Goal: Find specific page/section

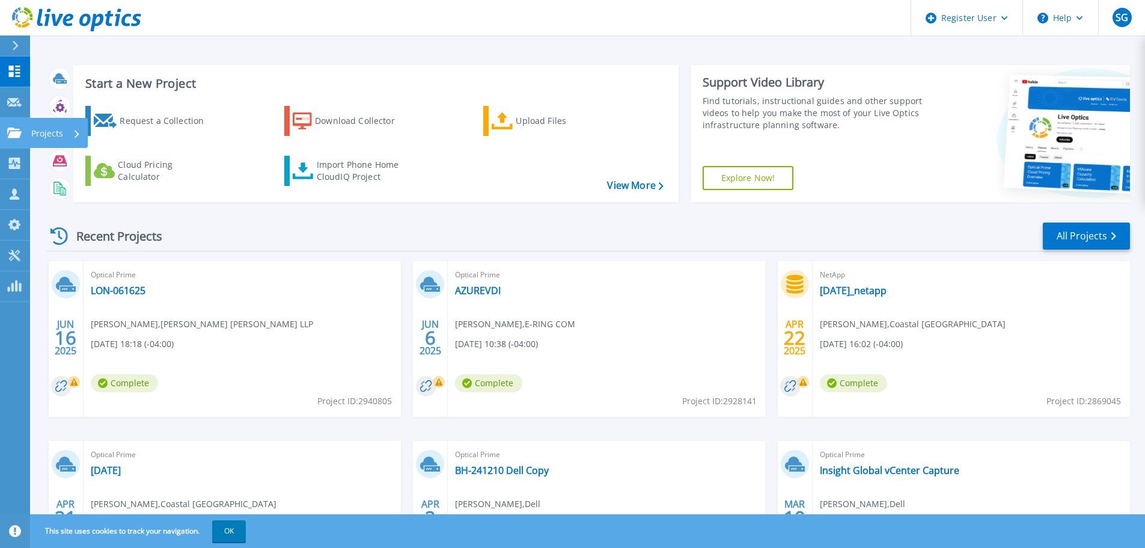
click at [13, 130] on icon at bounding box center [14, 132] width 14 height 10
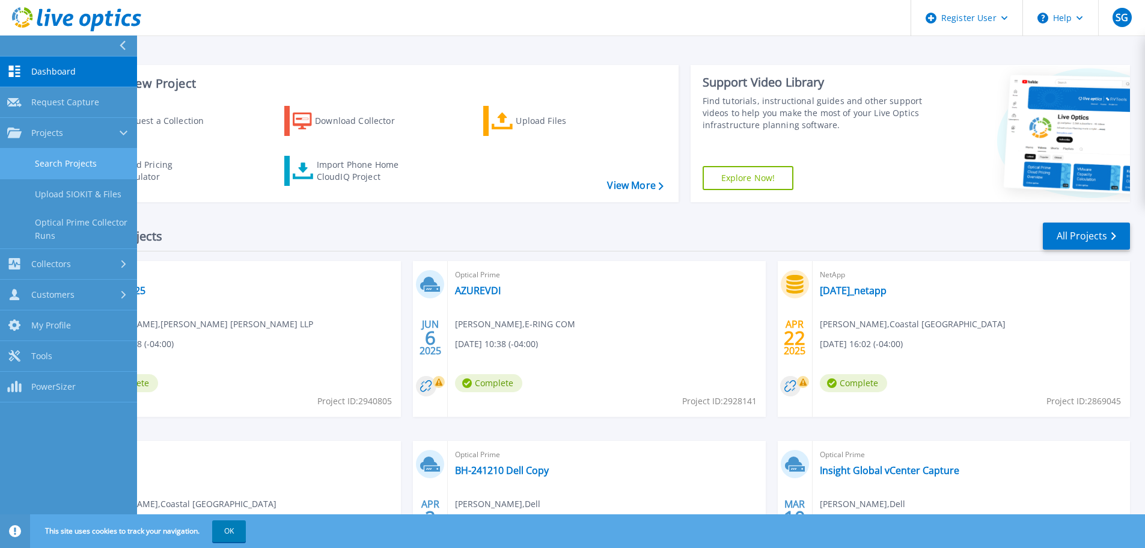
click at [60, 170] on link "Search Projects" at bounding box center [68, 163] width 137 height 31
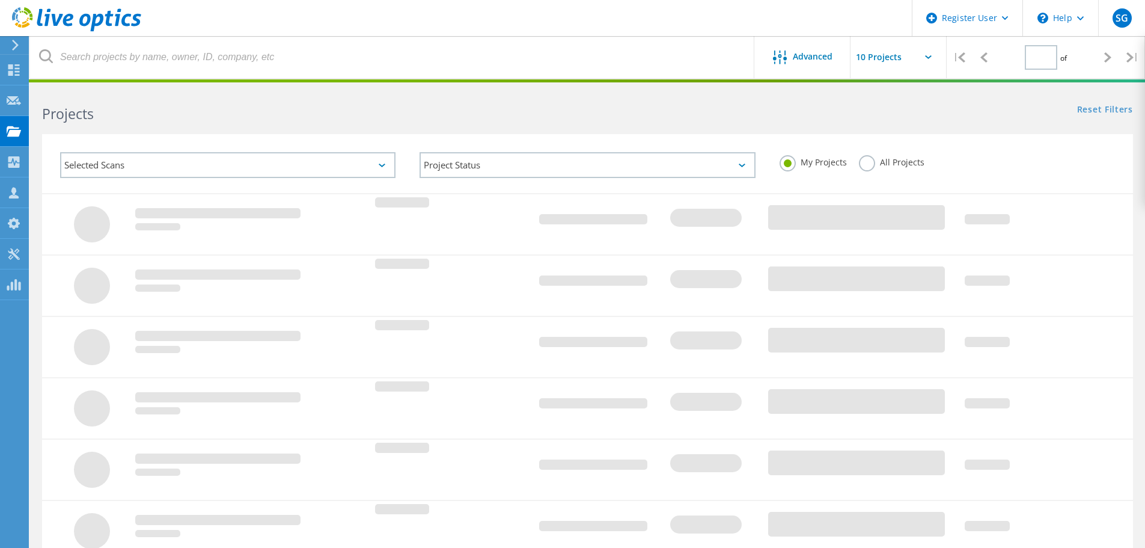
type input "1"
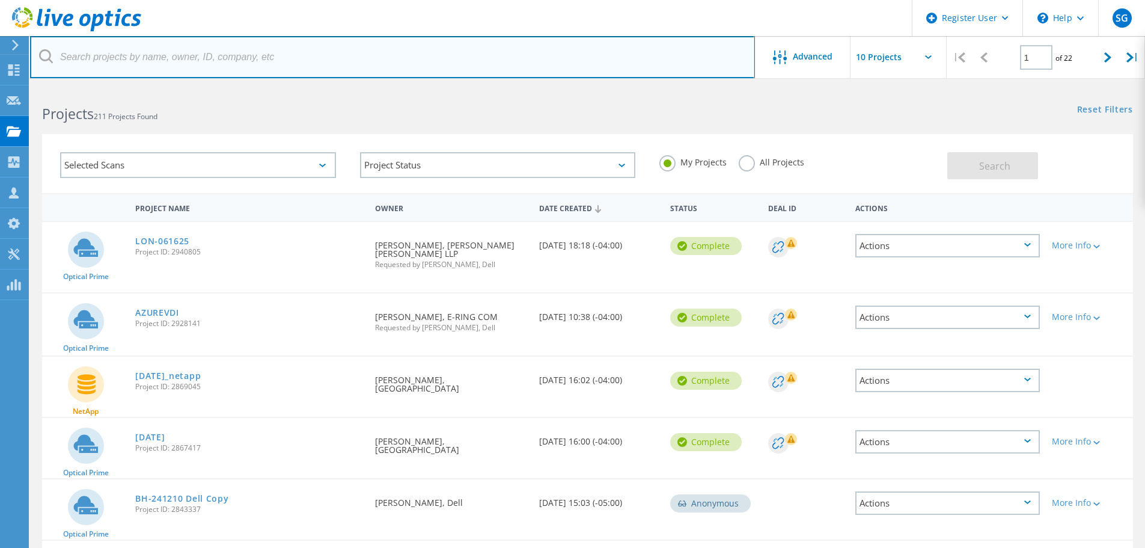
click at [257, 59] on input "text" at bounding box center [392, 57] width 725 height 42
type input "cody.tindall@halifax.org"
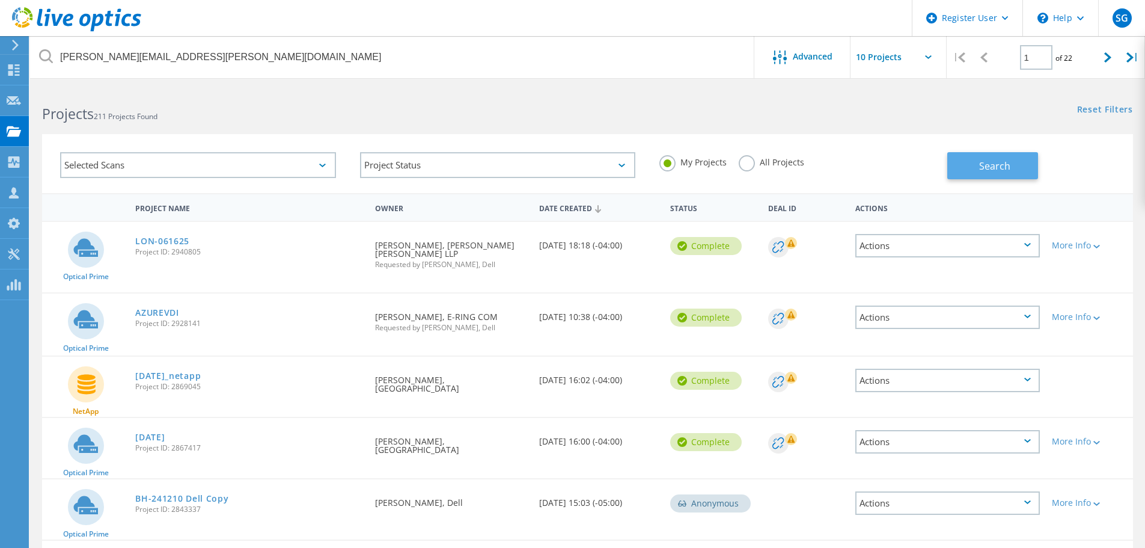
click at [1003, 166] on span "Search" at bounding box center [994, 165] width 31 height 13
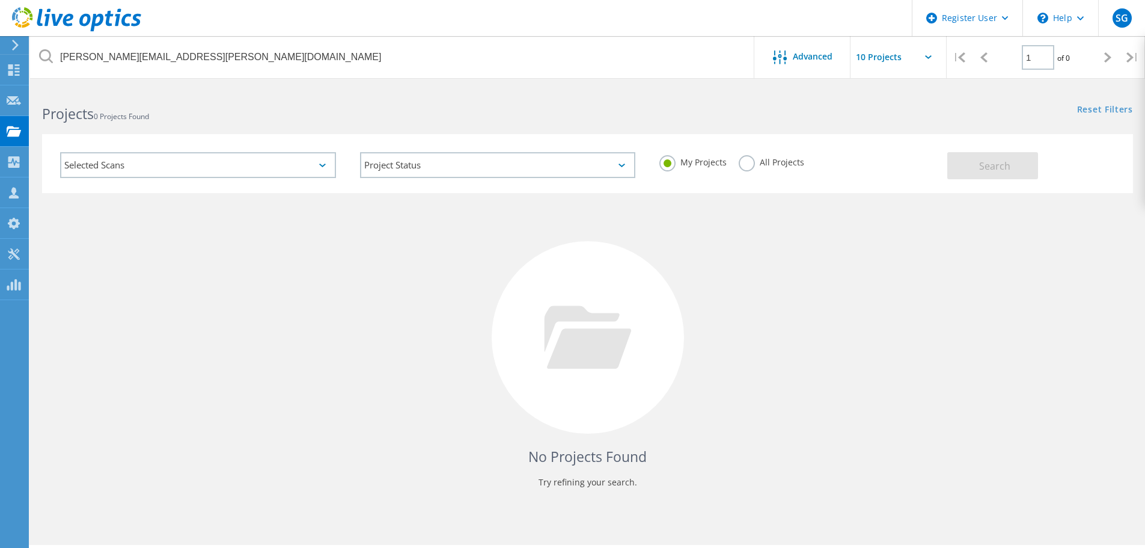
click at [747, 165] on label "All Projects" at bounding box center [772, 160] width 66 height 11
click at [0, 0] on input "All Projects" at bounding box center [0, 0] width 0 height 0
click at [980, 164] on span "Search" at bounding box center [994, 165] width 31 height 13
